Goal: Information Seeking & Learning: Learn about a topic

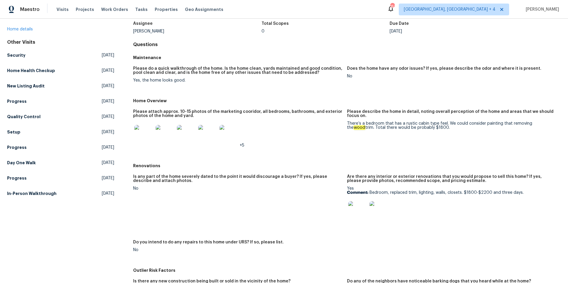
scroll to position [51, 0]
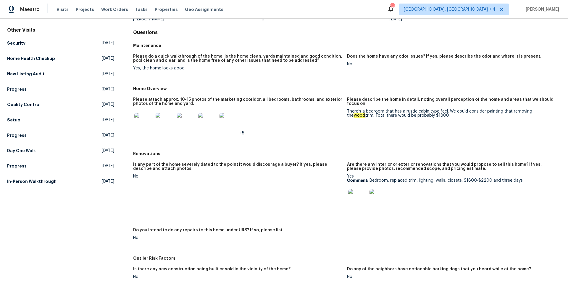
click at [359, 184] on img at bounding box center [357, 198] width 19 height 19
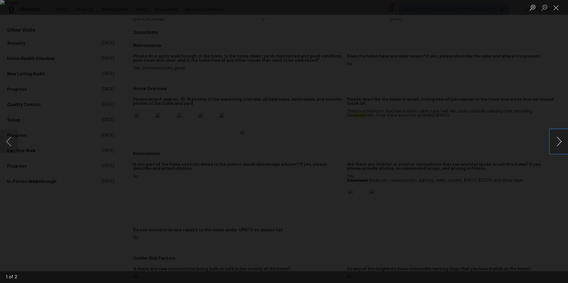
click at [374, 142] on button "Next image" at bounding box center [559, 142] width 18 height 24
click at [374, 146] on button "Next image" at bounding box center [559, 142] width 18 height 24
click at [374, 8] on button "Close lightbox" at bounding box center [556, 7] width 12 height 10
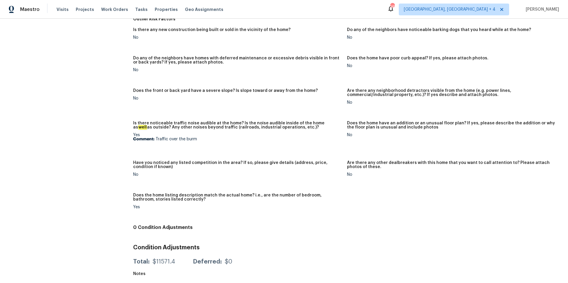
scroll to position [0, 0]
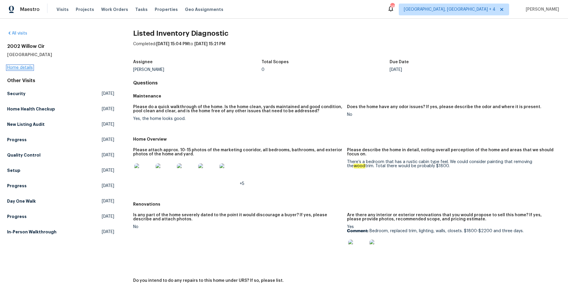
click at [25, 66] on link "Home details" at bounding box center [20, 68] width 26 height 4
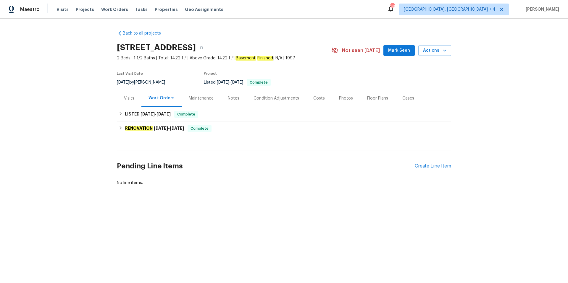
drag, startPoint x: 117, startPoint y: 47, endPoint x: 286, endPoint y: 46, distance: 168.5
click at [196, 45] on h2 "[STREET_ADDRESS]" at bounding box center [156, 48] width 79 height 6
click at [203, 47] on icon "button" at bounding box center [201, 48] width 4 height 4
click at [127, 99] on div "Visits" at bounding box center [129, 98] width 10 height 6
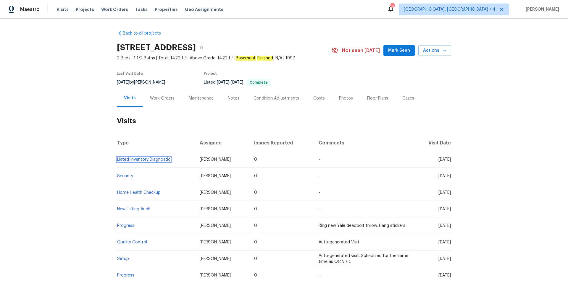
click at [161, 160] on link "Listed Inventory Diagnostic" at bounding box center [143, 160] width 53 height 4
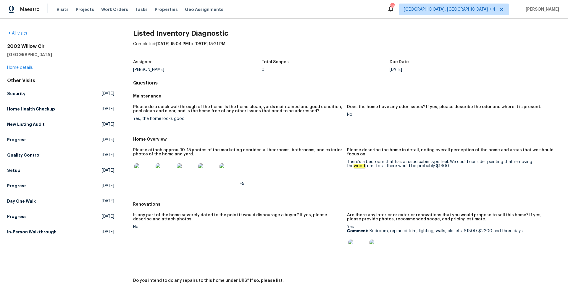
click at [362, 184] on img at bounding box center [357, 249] width 19 height 19
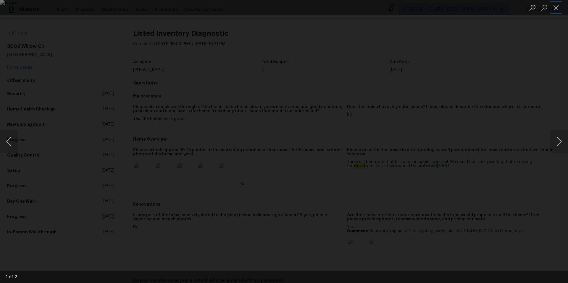
drag, startPoint x: 557, startPoint y: 9, endPoint x: 519, endPoint y: 1, distance: 38.8
click at [374, 9] on button "Close lightbox" at bounding box center [556, 7] width 12 height 10
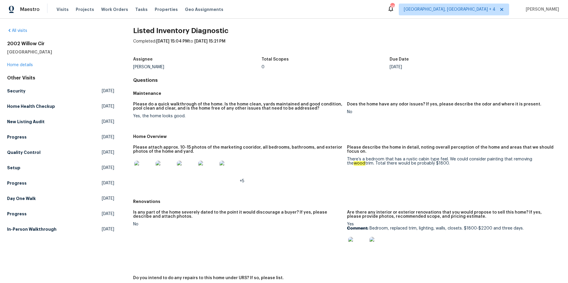
scroll to position [1, 0]
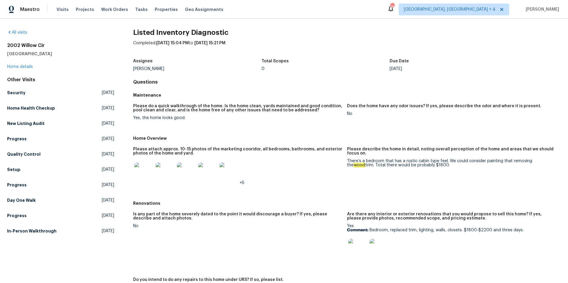
click at [356, 184] on img at bounding box center [357, 248] width 19 height 19
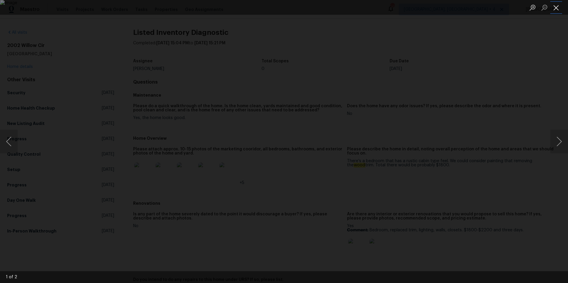
click at [374, 8] on button "Close lightbox" at bounding box center [556, 7] width 12 height 10
